Goal: Transaction & Acquisition: Download file/media

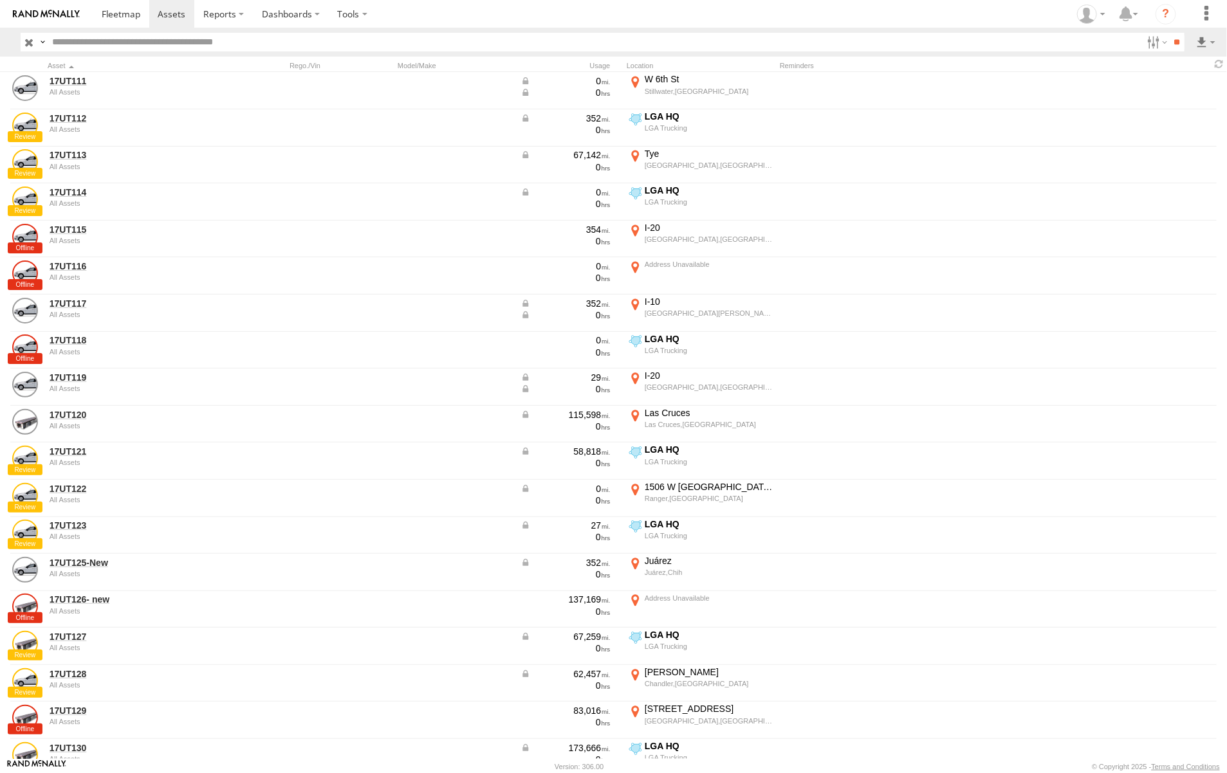
click at [0, 0] on label "×" at bounding box center [0, 0] width 0 height 0
click at [179, 12] on span at bounding box center [172, 14] width 28 height 12
click at [1175, 89] on label at bounding box center [1172, 88] width 78 height 19
click at [0, 0] on button "Export" at bounding box center [0, 0] width 0 height 0
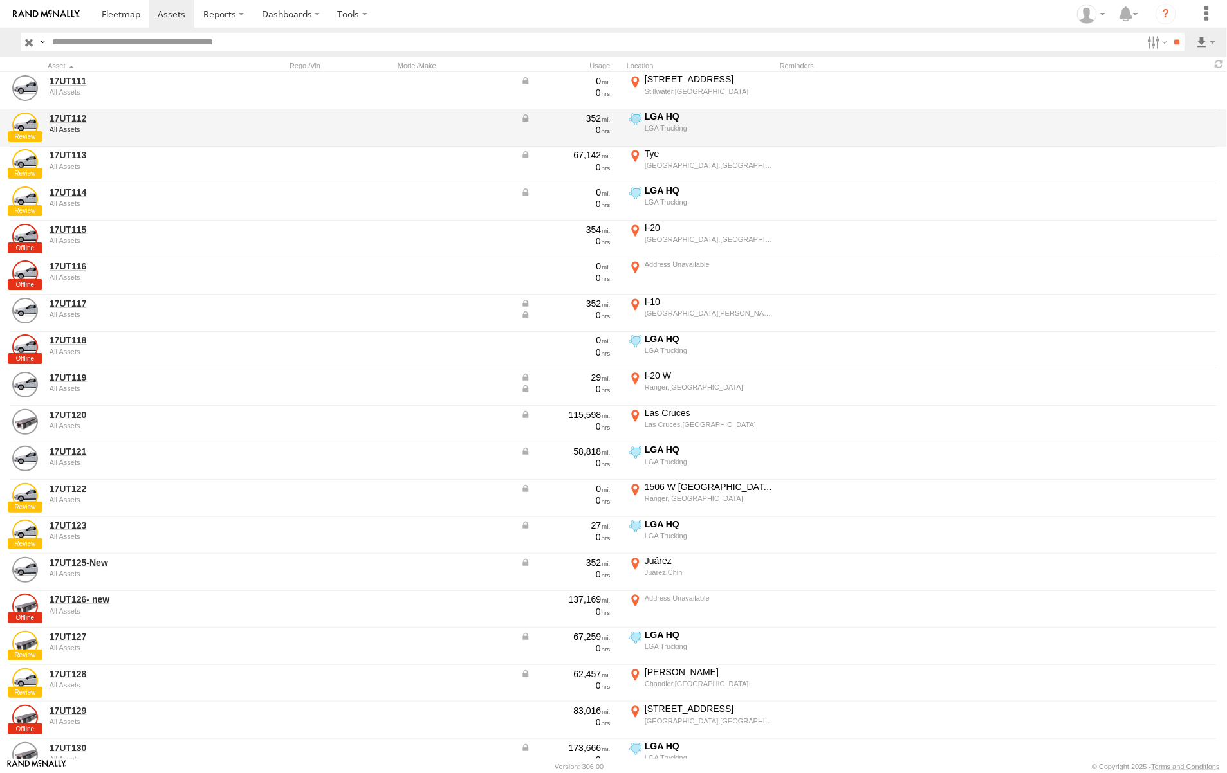
drag, startPoint x: 1091, startPoint y: 114, endPoint x: 1054, endPoint y: 138, distance: 44.2
click at [0, 0] on label "×" at bounding box center [0, 0] width 0 height 0
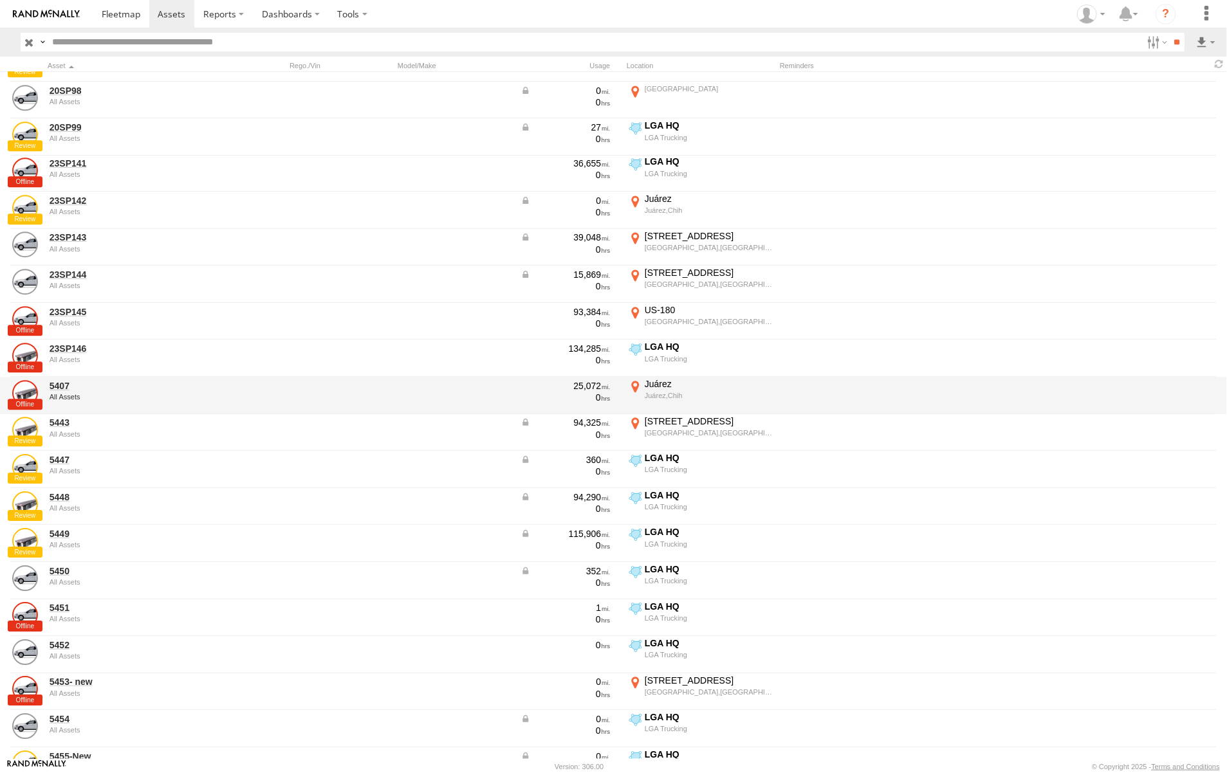
scroll to position [1367, 0]
